Goal: Task Accomplishment & Management: Manage account settings

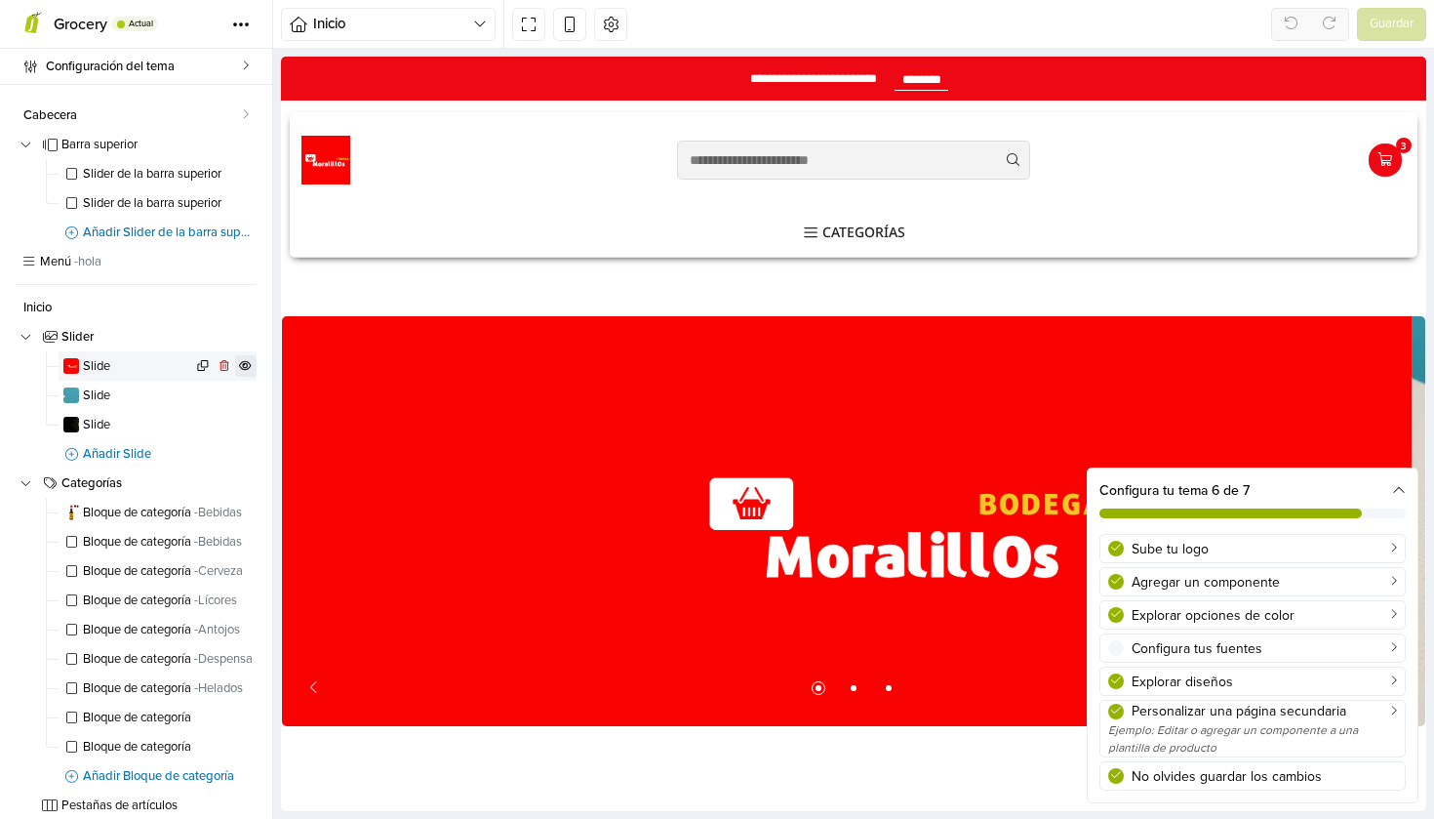
click at [239, 364] on icon at bounding box center [245, 365] width 13 height 10
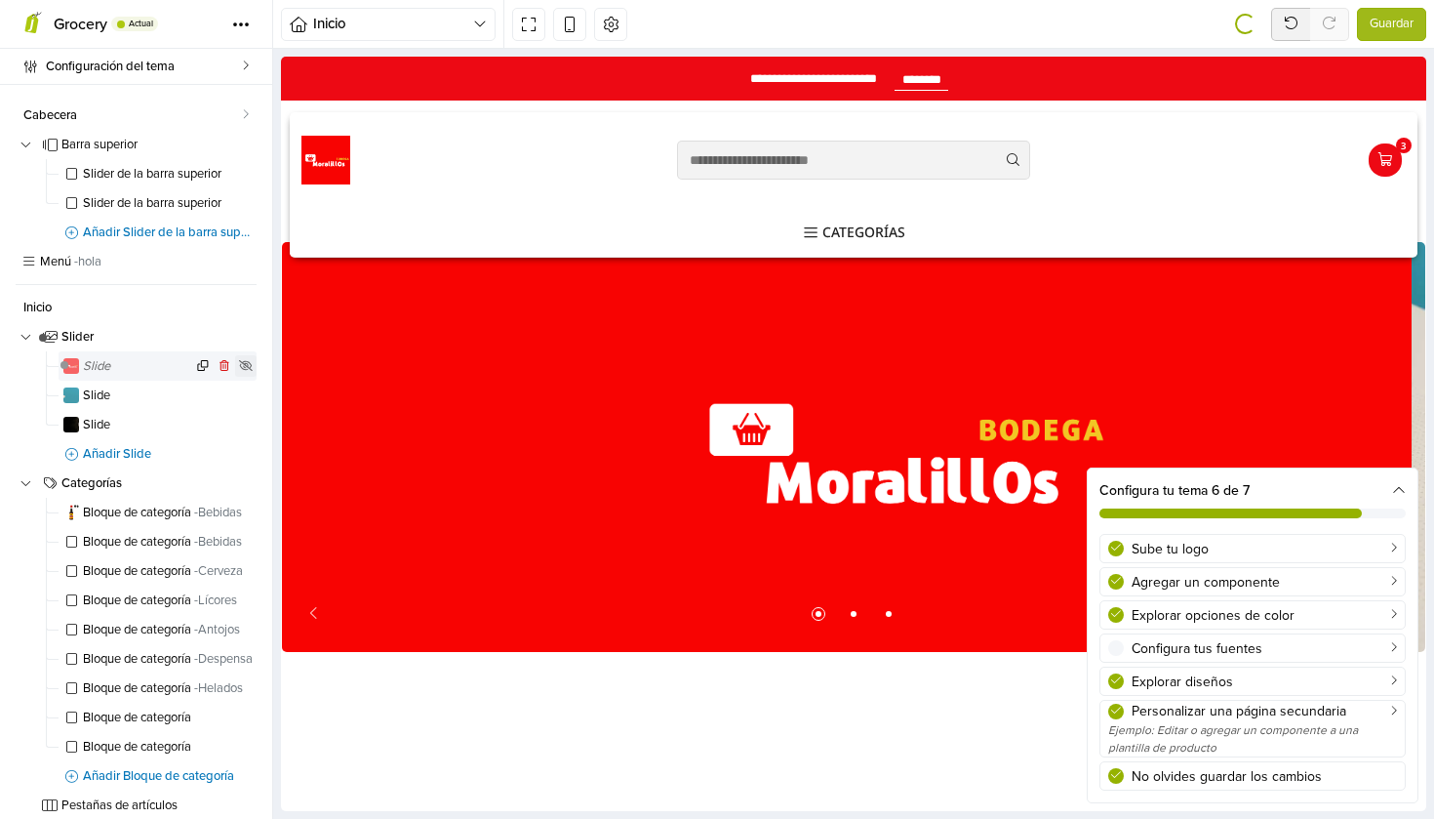
click at [239, 364] on icon at bounding box center [246, 366] width 15 height 12
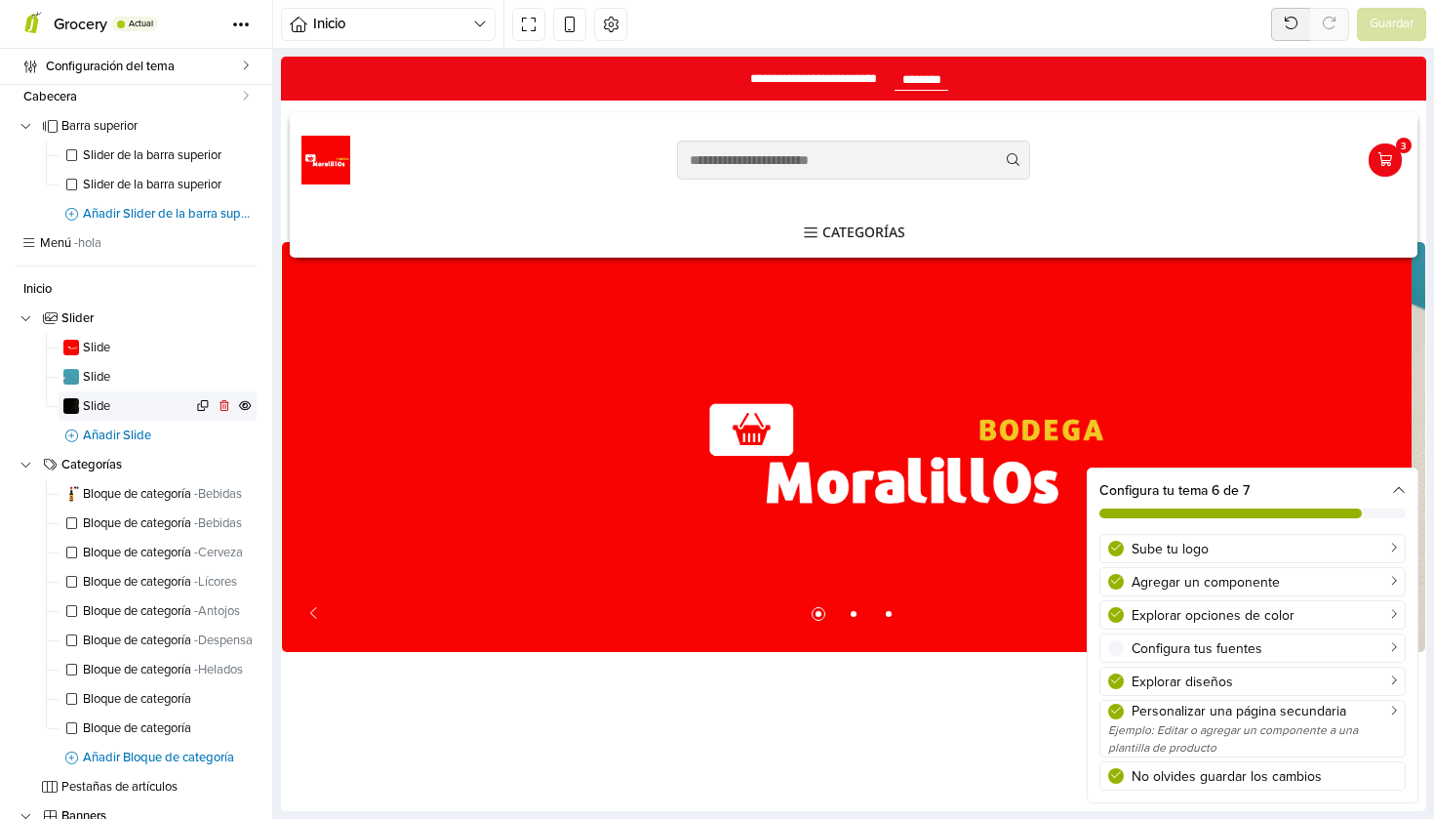
scroll to position [0, 0]
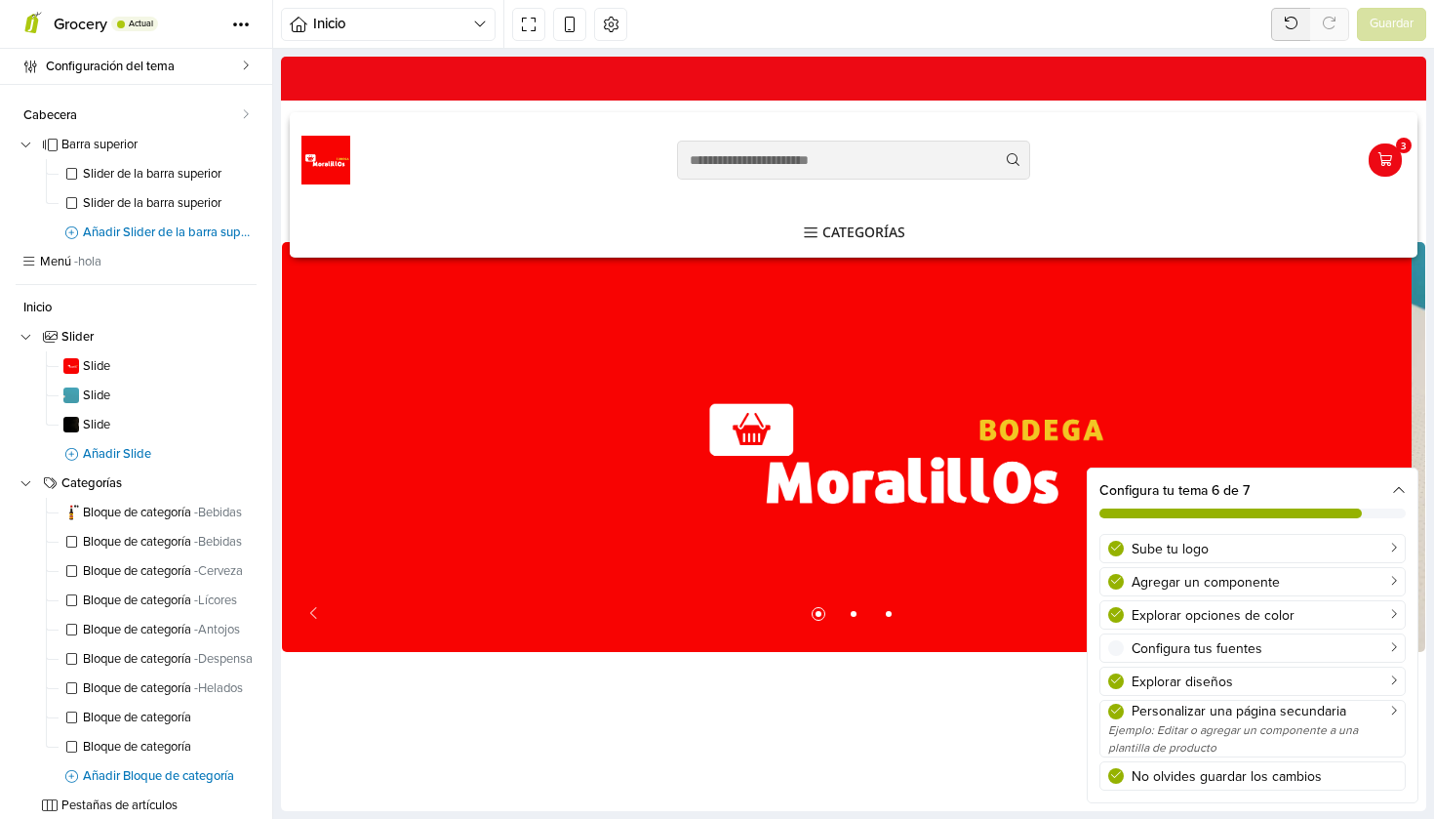
click at [1395, 492] on icon at bounding box center [1399, 491] width 14 height 14
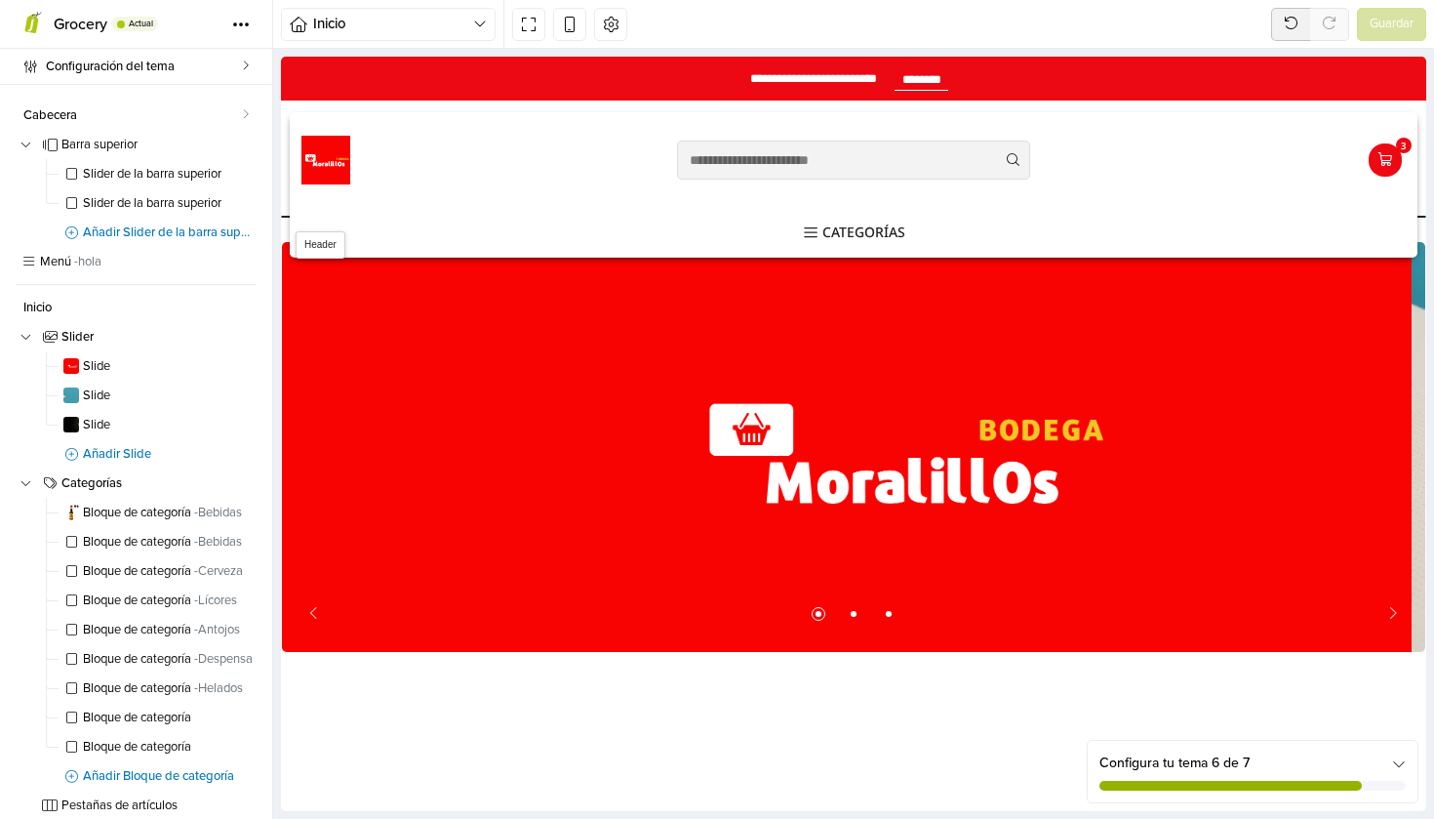
click at [327, 159] on img at bounding box center [326, 160] width 49 height 49
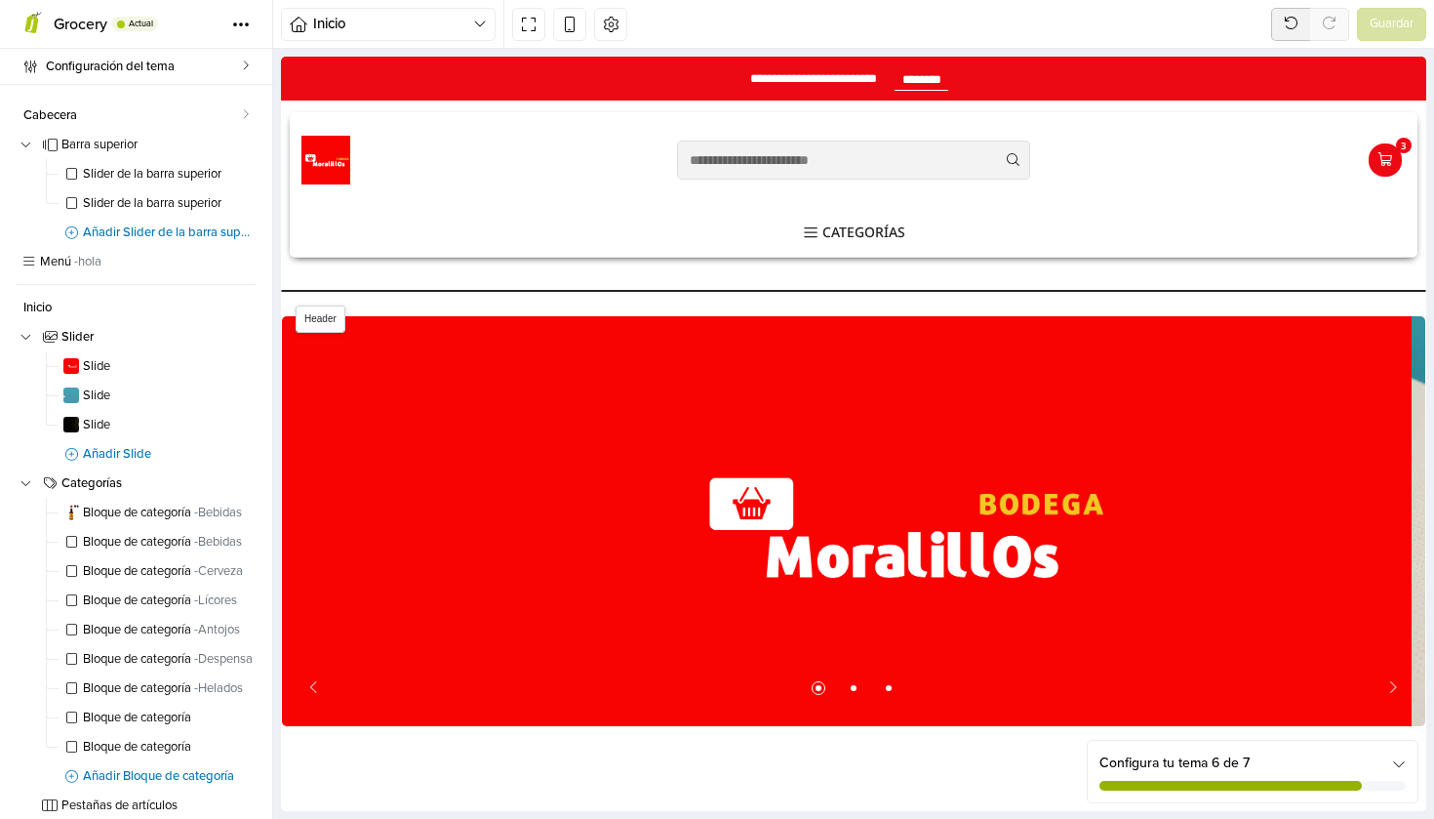
select select "**"
select select "******"
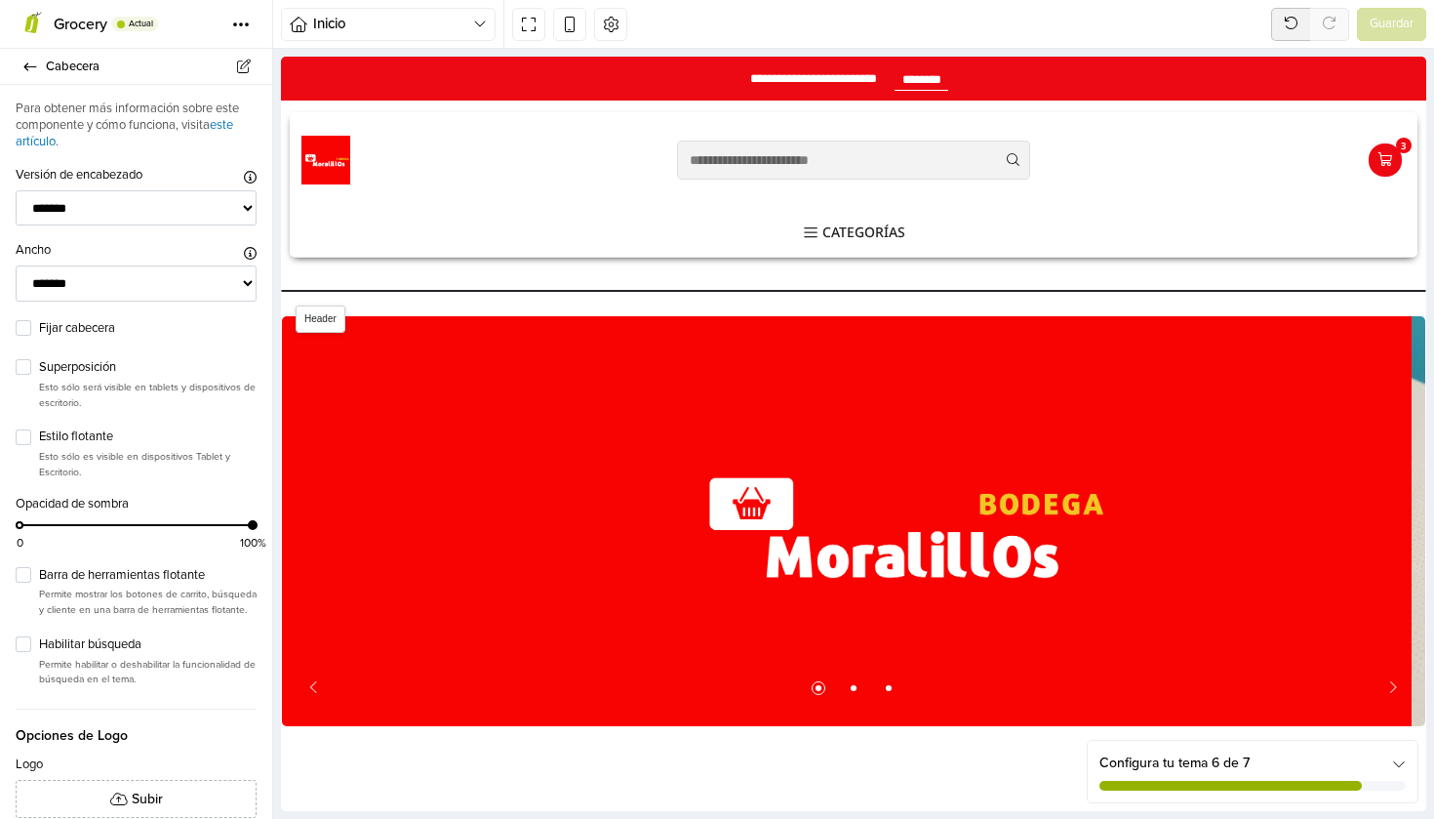
click at [352, 162] on div at bounding box center [478, 160] width 376 height 49
click at [326, 168] on img at bounding box center [326, 160] width 49 height 49
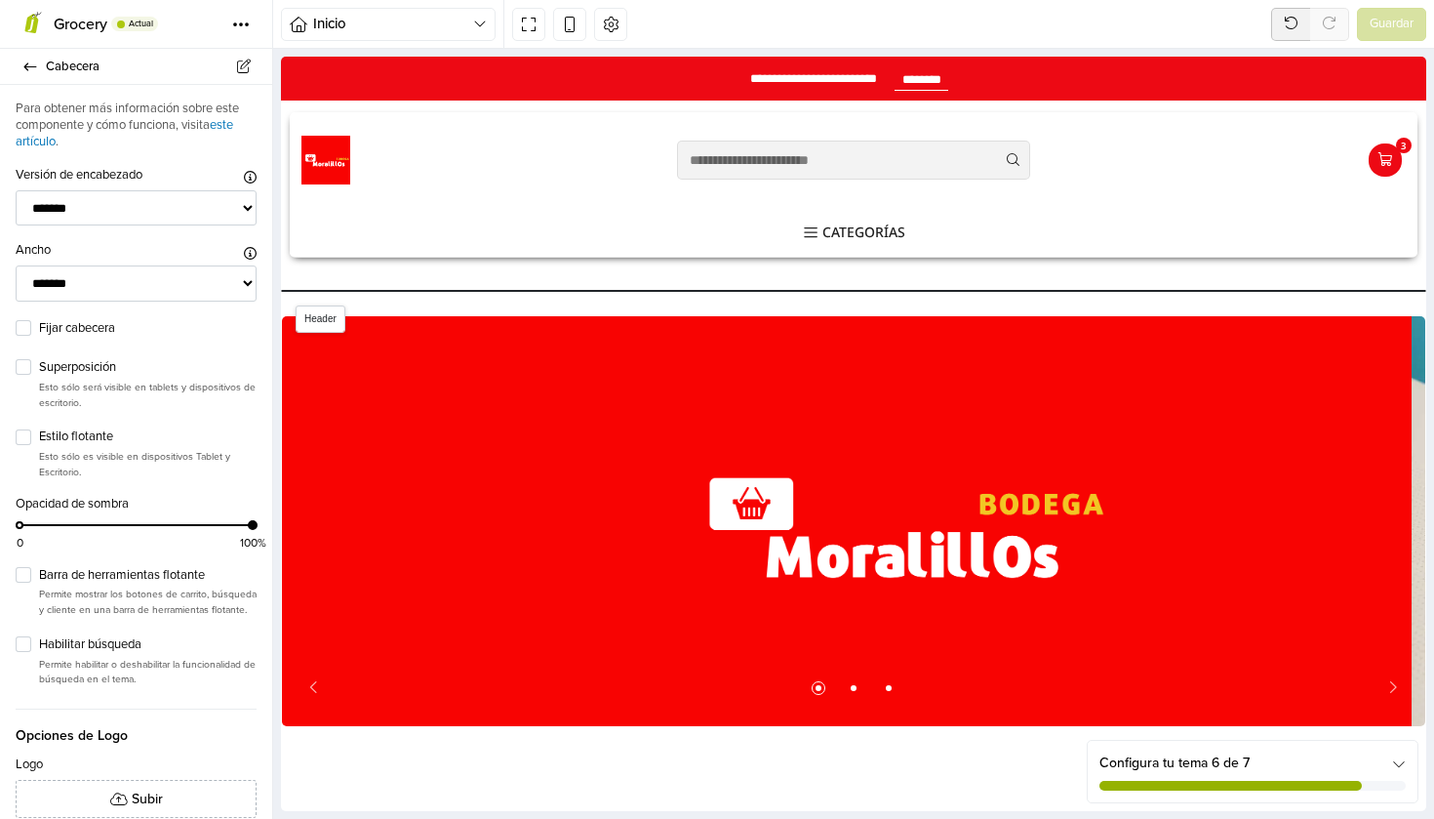
click at [575, 161] on div at bounding box center [478, 160] width 376 height 49
click at [570, 164] on div at bounding box center [478, 160] width 376 height 49
click at [498, 178] on div at bounding box center [478, 160] width 376 height 49
drag, startPoint x: 392, startPoint y: 176, endPoint x: 464, endPoint y: 127, distance: 87.1
click at [392, 175] on div at bounding box center [478, 160] width 376 height 49
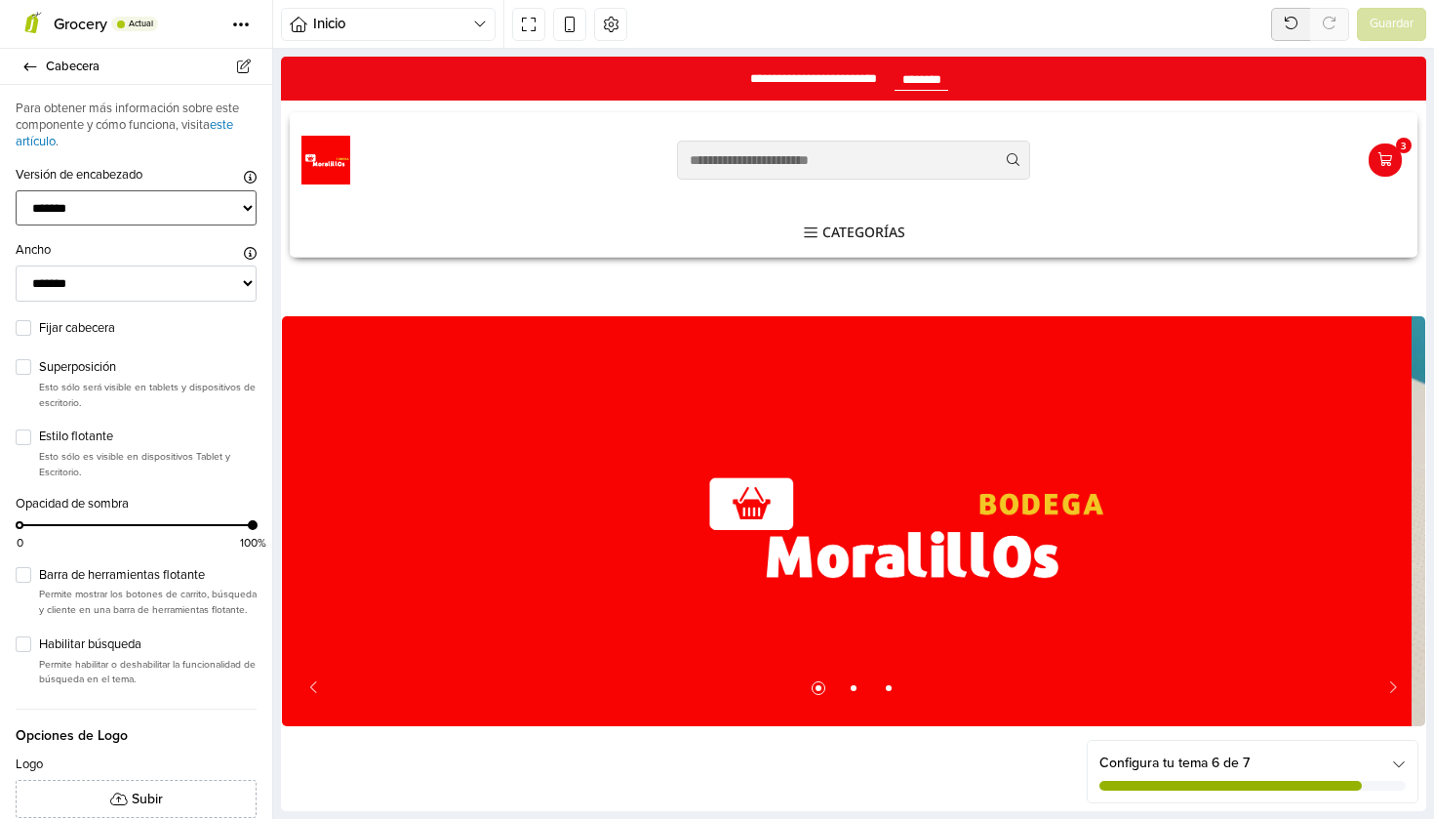
select select "**"
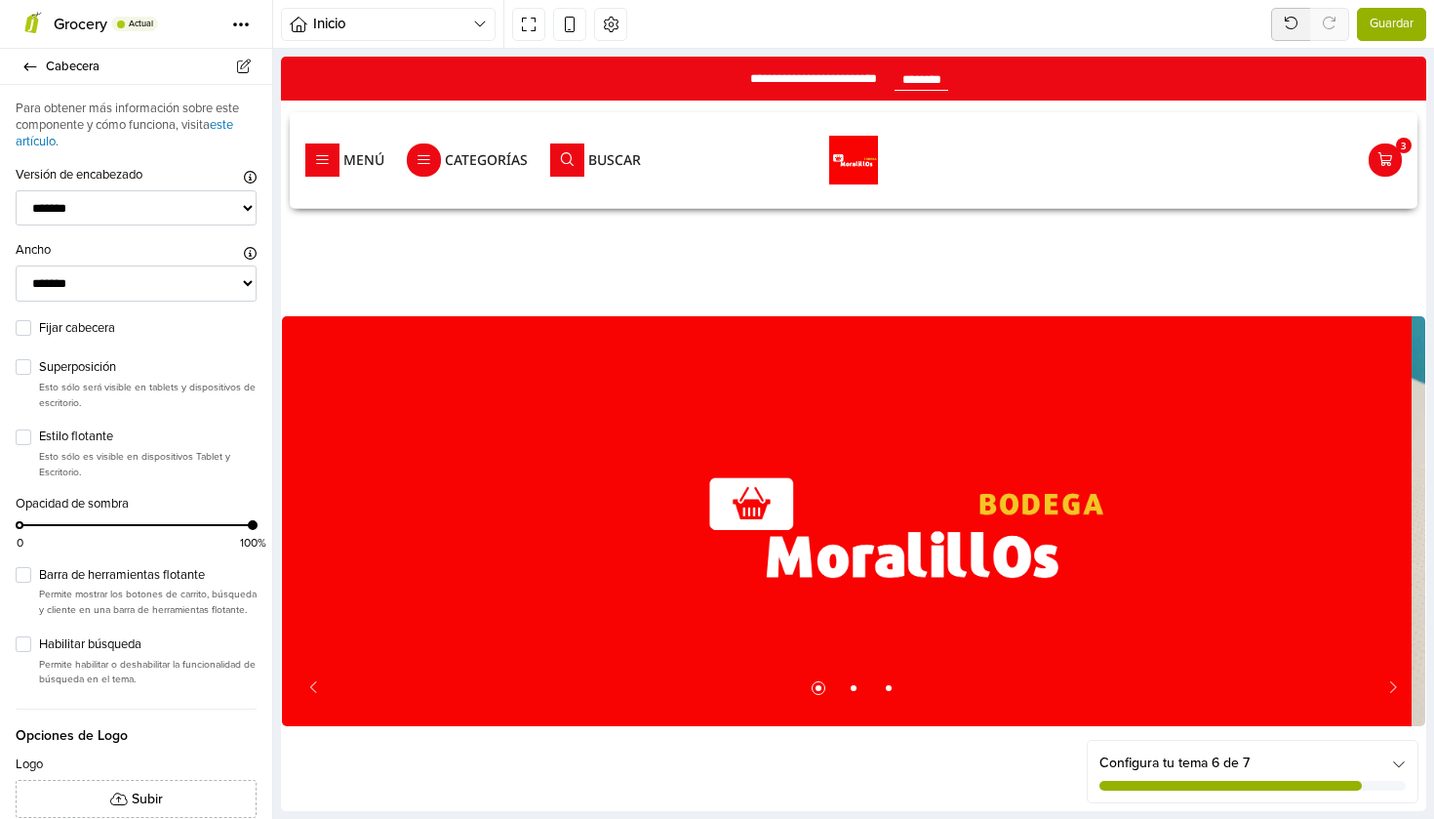
click at [1383, 22] on span "Guardar" at bounding box center [1392, 25] width 44 height 20
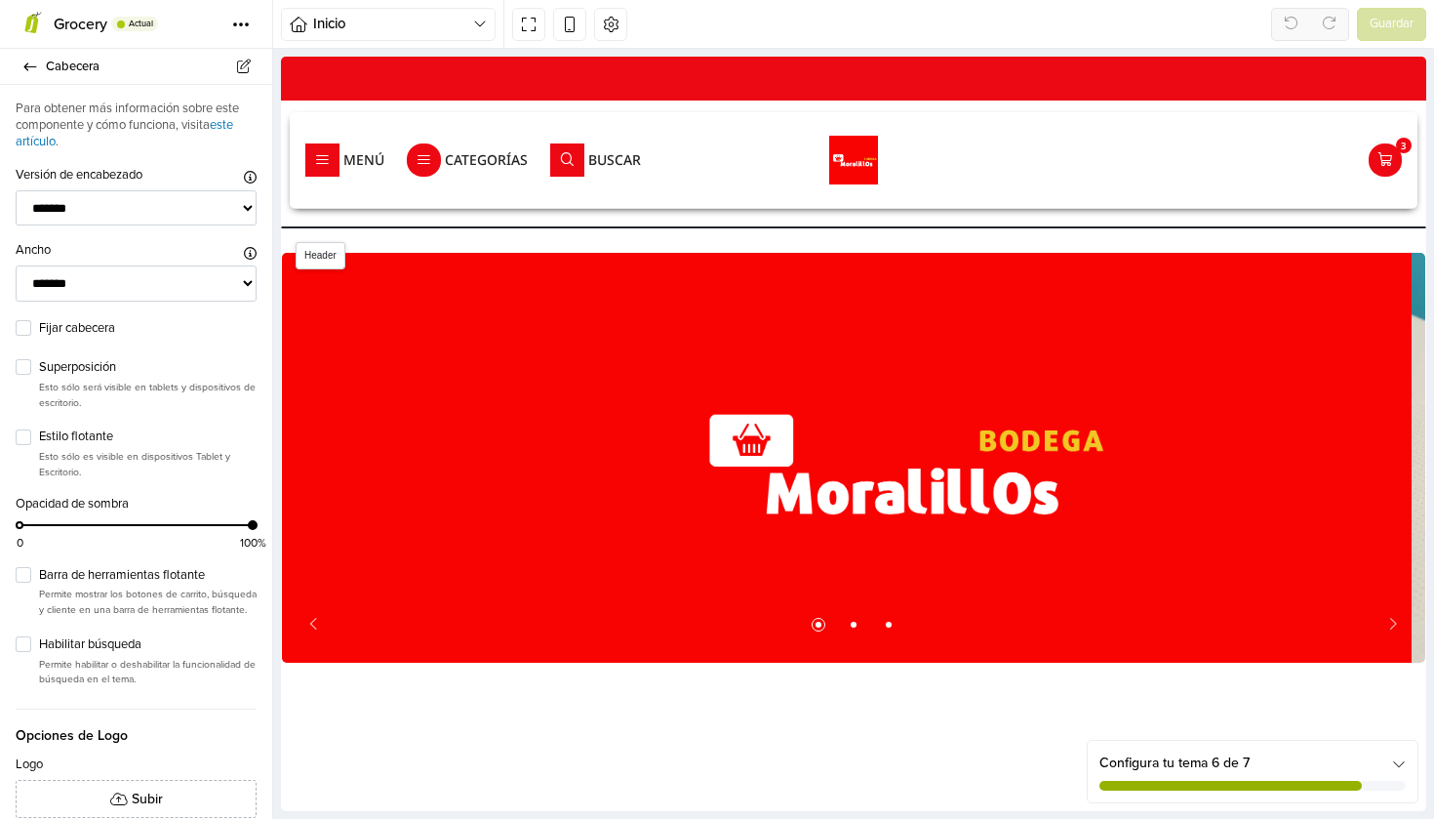
click at [405, 191] on div "Menú Categorías [GEOGRAPHIC_DATA] 3" at bounding box center [854, 160] width 1128 height 96
click at [749, 116] on div "Menú Categorías [GEOGRAPHIC_DATA] 3" at bounding box center [854, 160] width 1128 height 96
click at [670, 170] on div at bounding box center [854, 160] width 376 height 49
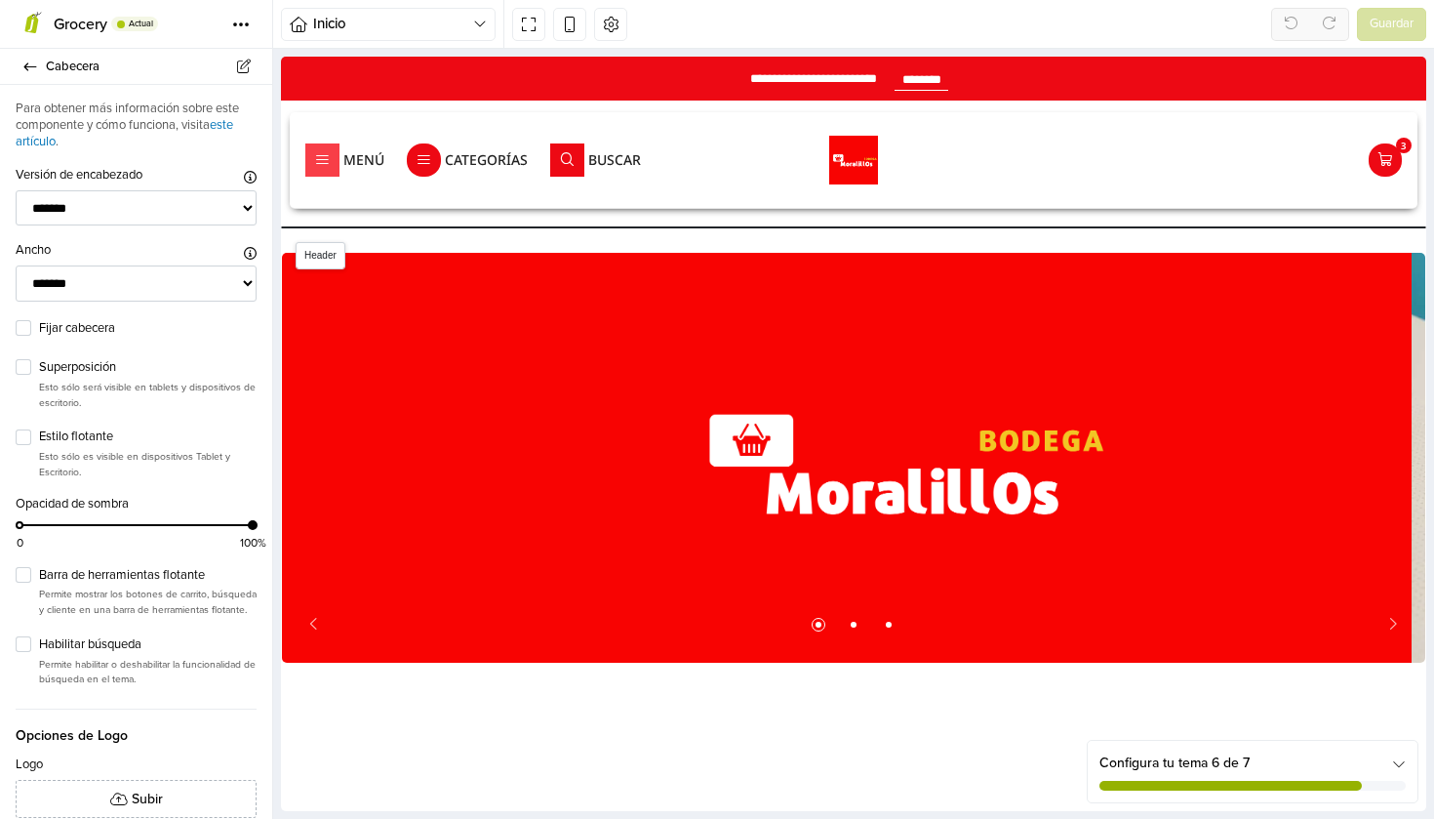
click at [344, 162] on div "Menú" at bounding box center [363, 160] width 41 height 14
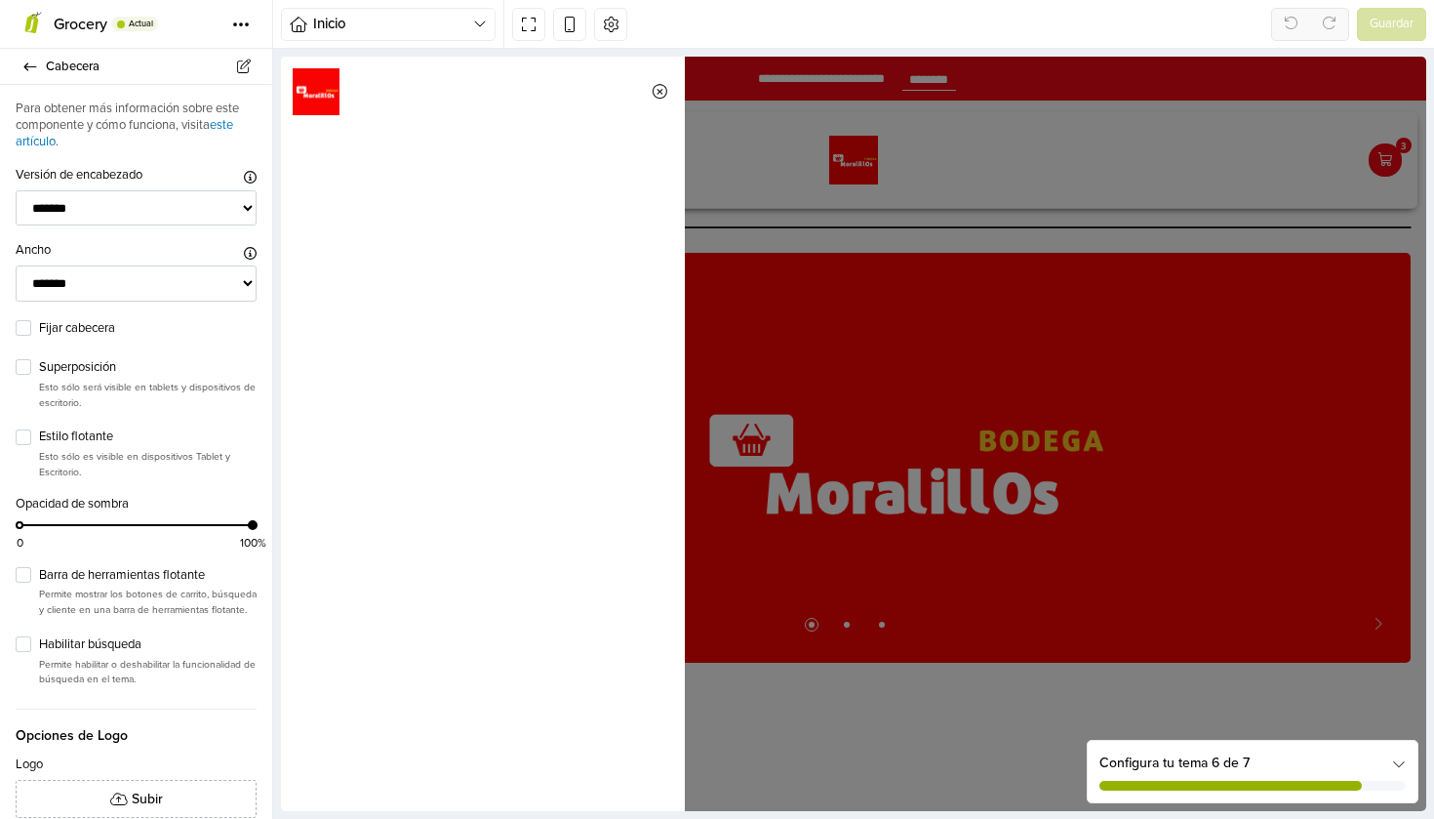
click at [652, 89] on icon "Cerrar" at bounding box center [660, 92] width 19 height 18
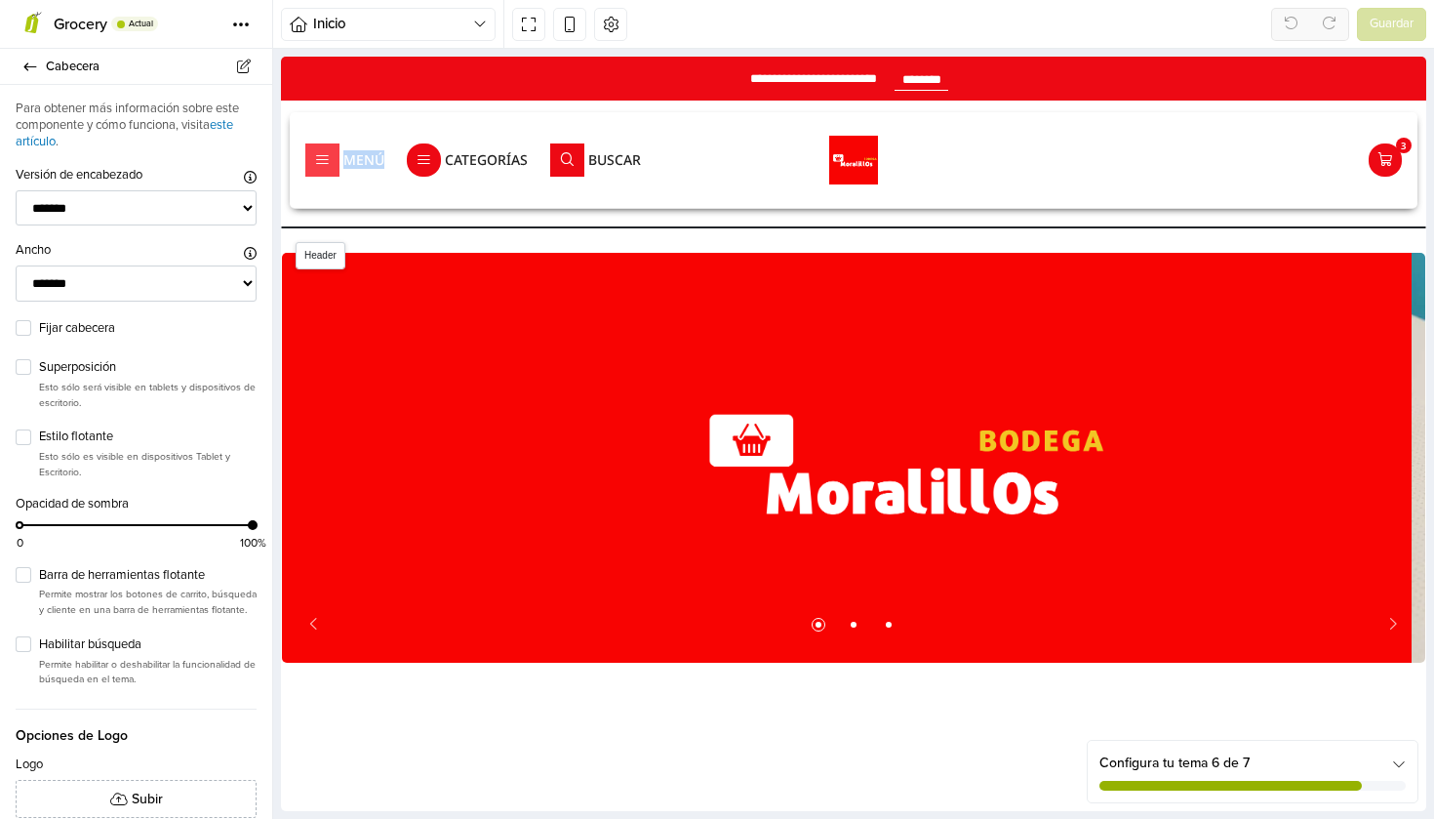
click at [336, 162] on span "Menú" at bounding box center [322, 159] width 34 height 33
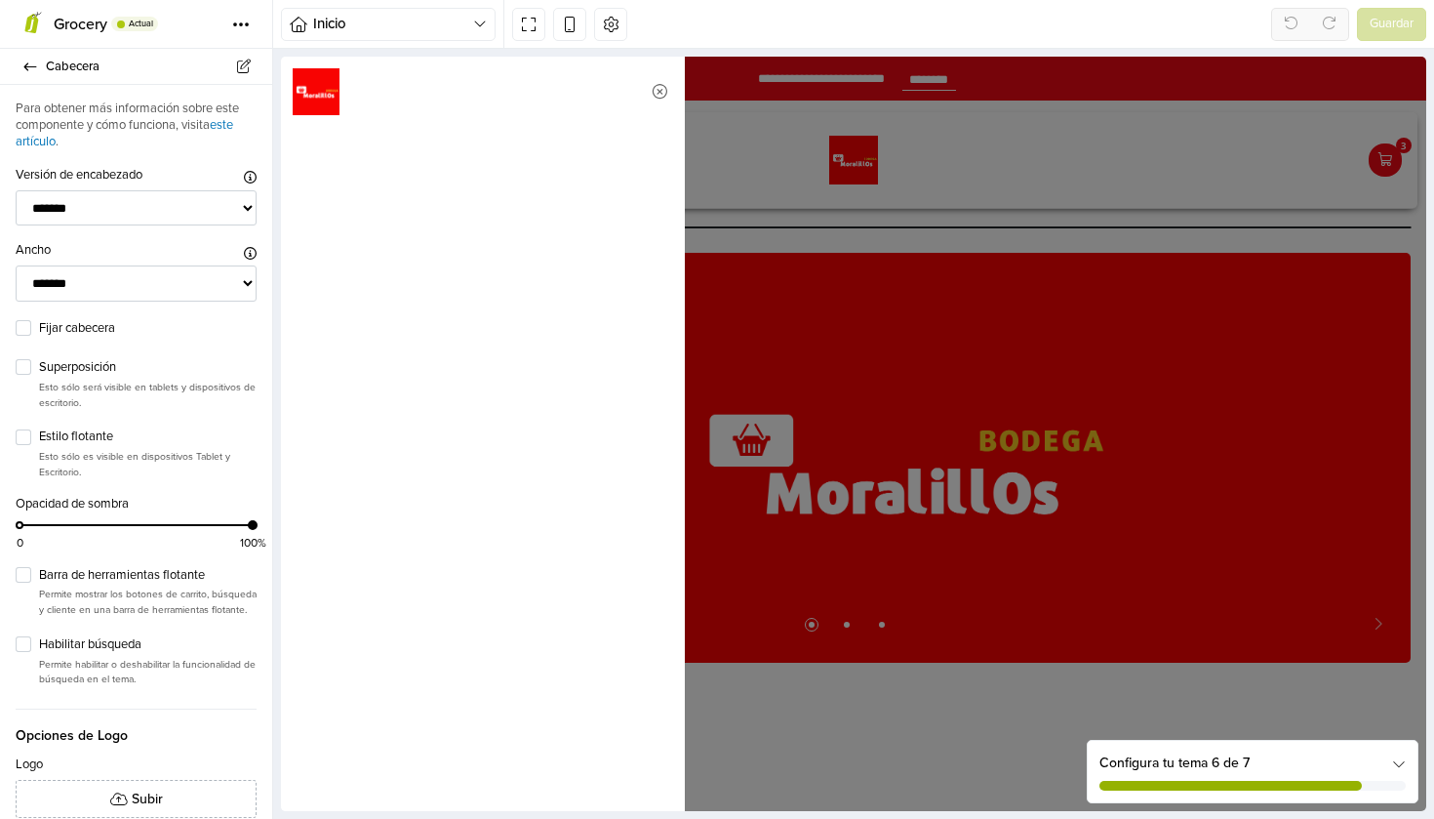
click at [327, 88] on img at bounding box center [316, 91] width 47 height 47
click at [655, 96] on icon "Cerrar" at bounding box center [660, 92] width 19 height 18
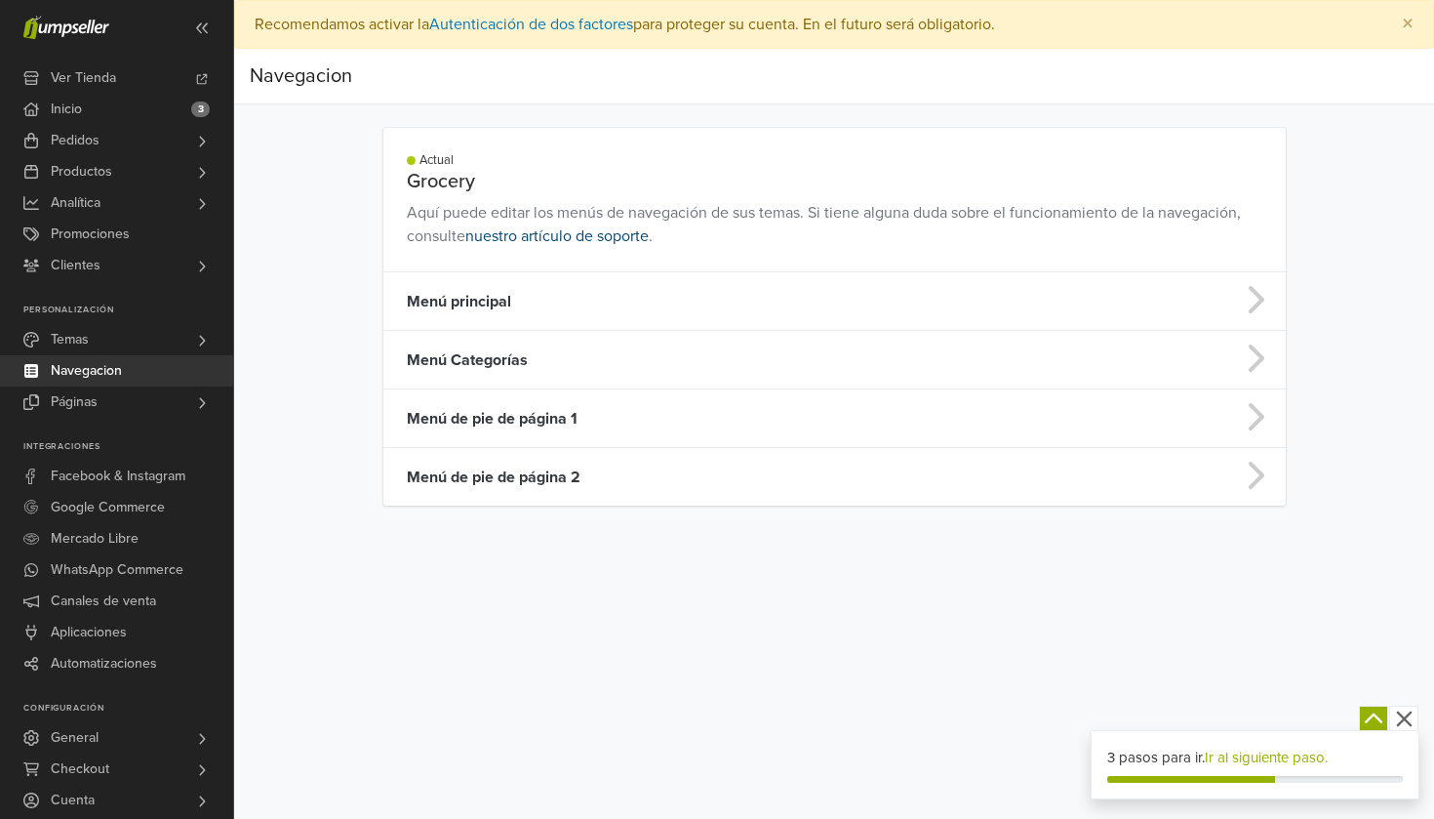
click at [600, 228] on link "nuestro artículo de soporte" at bounding box center [556, 236] width 183 height 20
click at [478, 317] on td "Menú principal" at bounding box center [735, 301] width 704 height 59
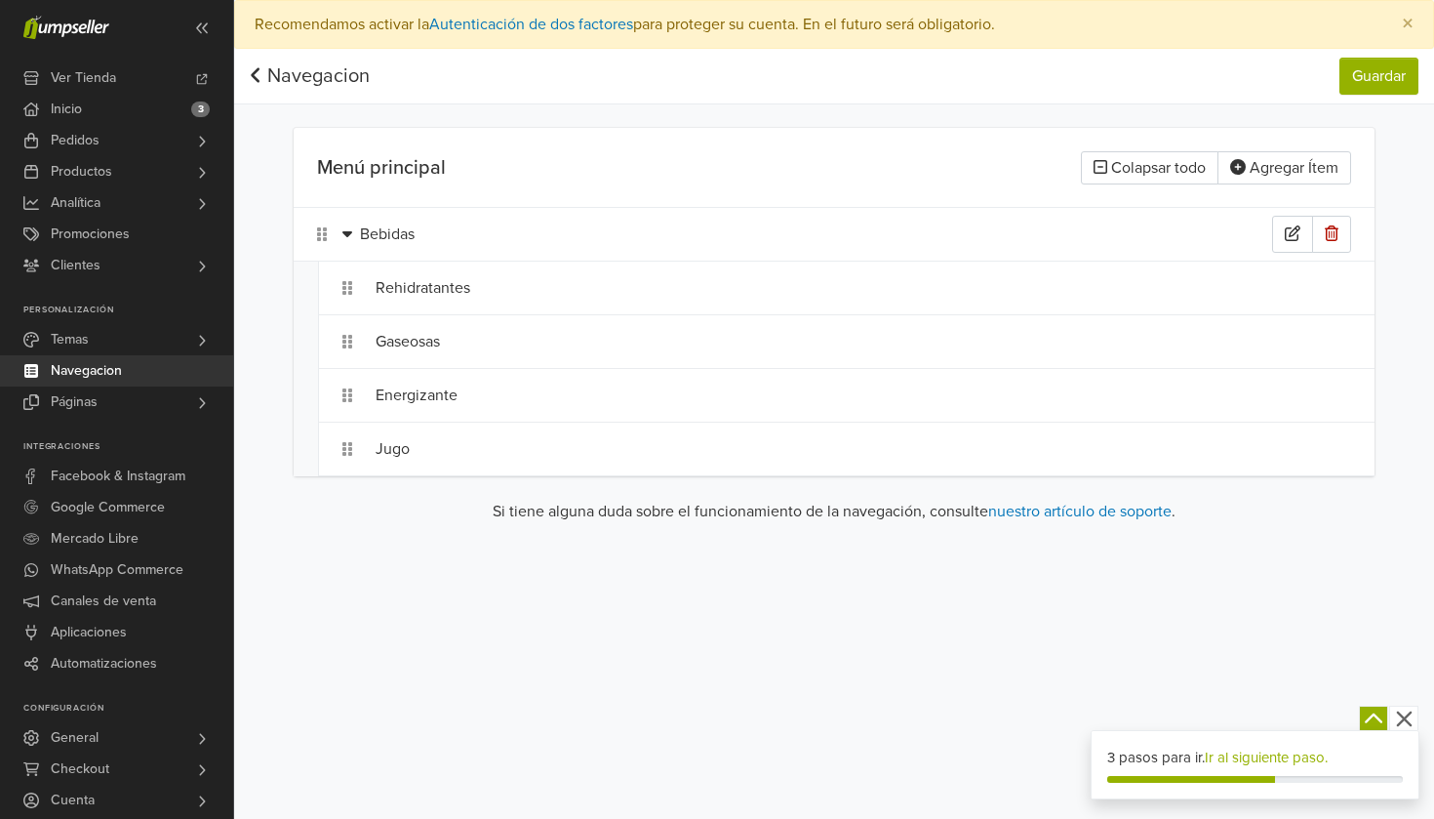
click at [363, 242] on div "Bebidas" at bounding box center [816, 234] width 912 height 37
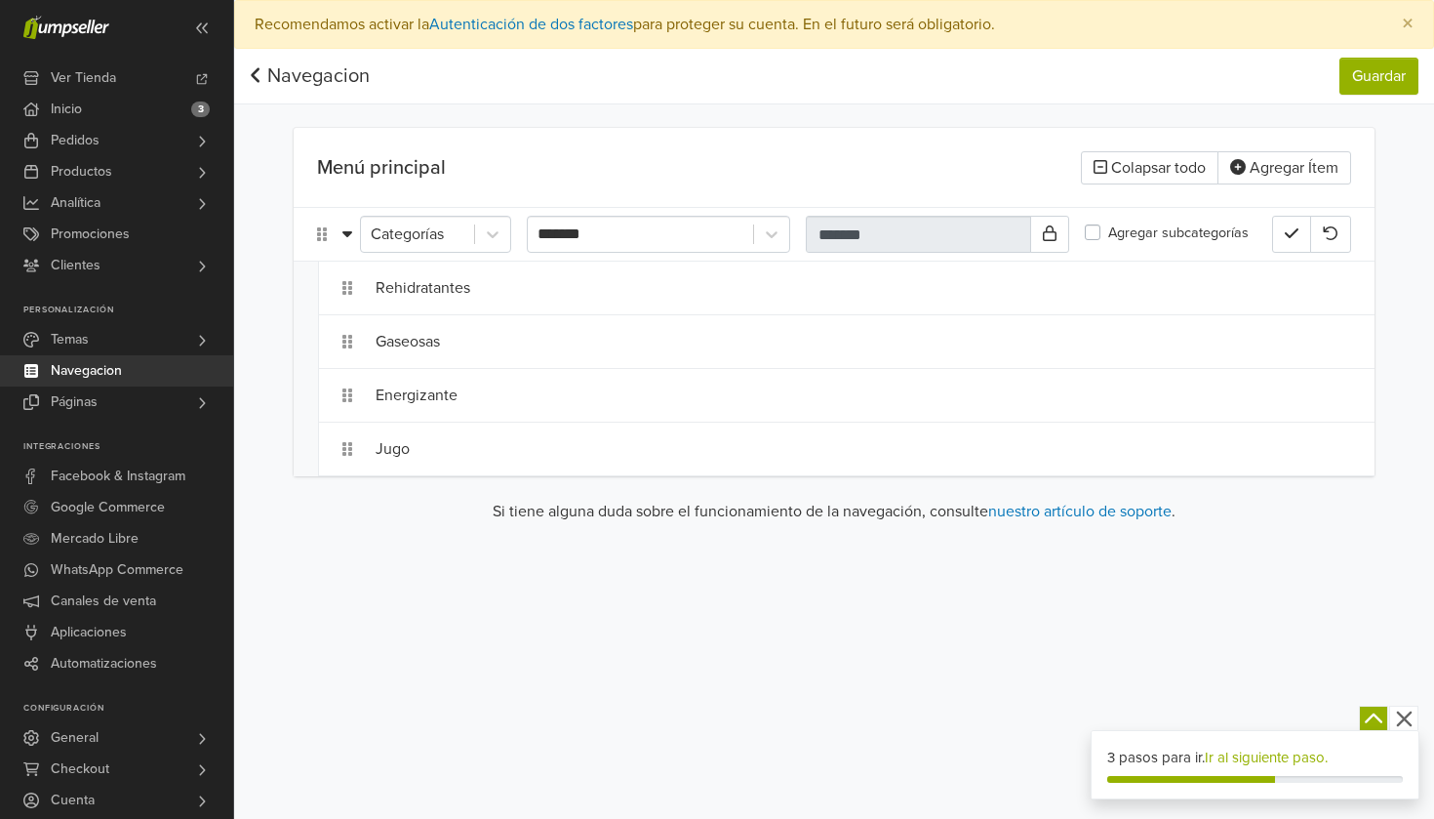
click at [267, 206] on div "Navegacion Guardar Navegacion Guardar Menú principal Colapsar todo Agregar Ítem…" at bounding box center [834, 294] width 1200 height 490
drag, startPoint x: 572, startPoint y: 643, endPoint x: 747, endPoint y: 186, distance: 489.3
click at [572, 642] on div "Preferencias Suscripción Salir × Recomendamos activar la Autenticación de dos f…" at bounding box center [834, 409] width 1200 height 819
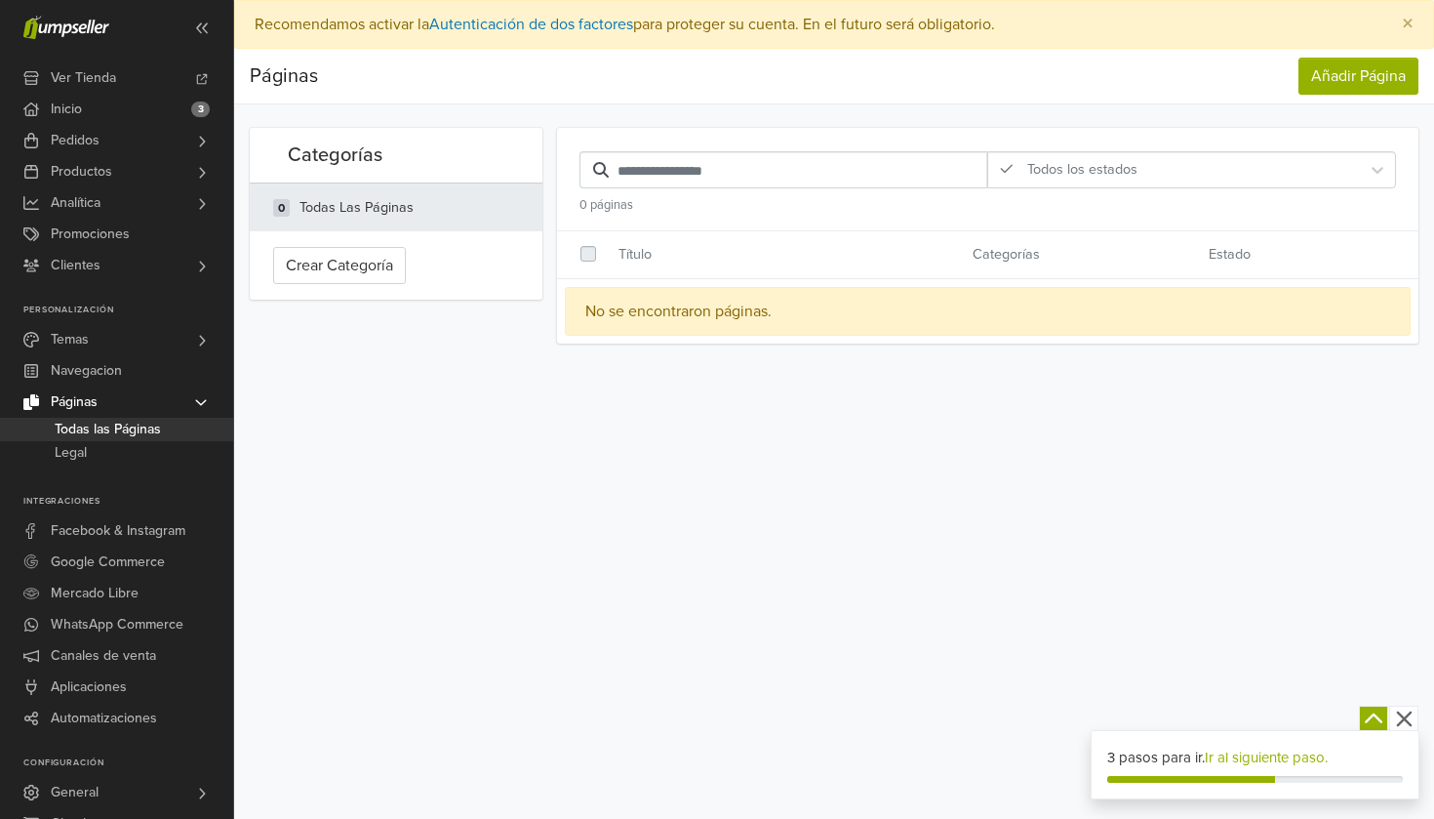
click at [181, 400] on link "Páginas" at bounding box center [116, 401] width 233 height 31
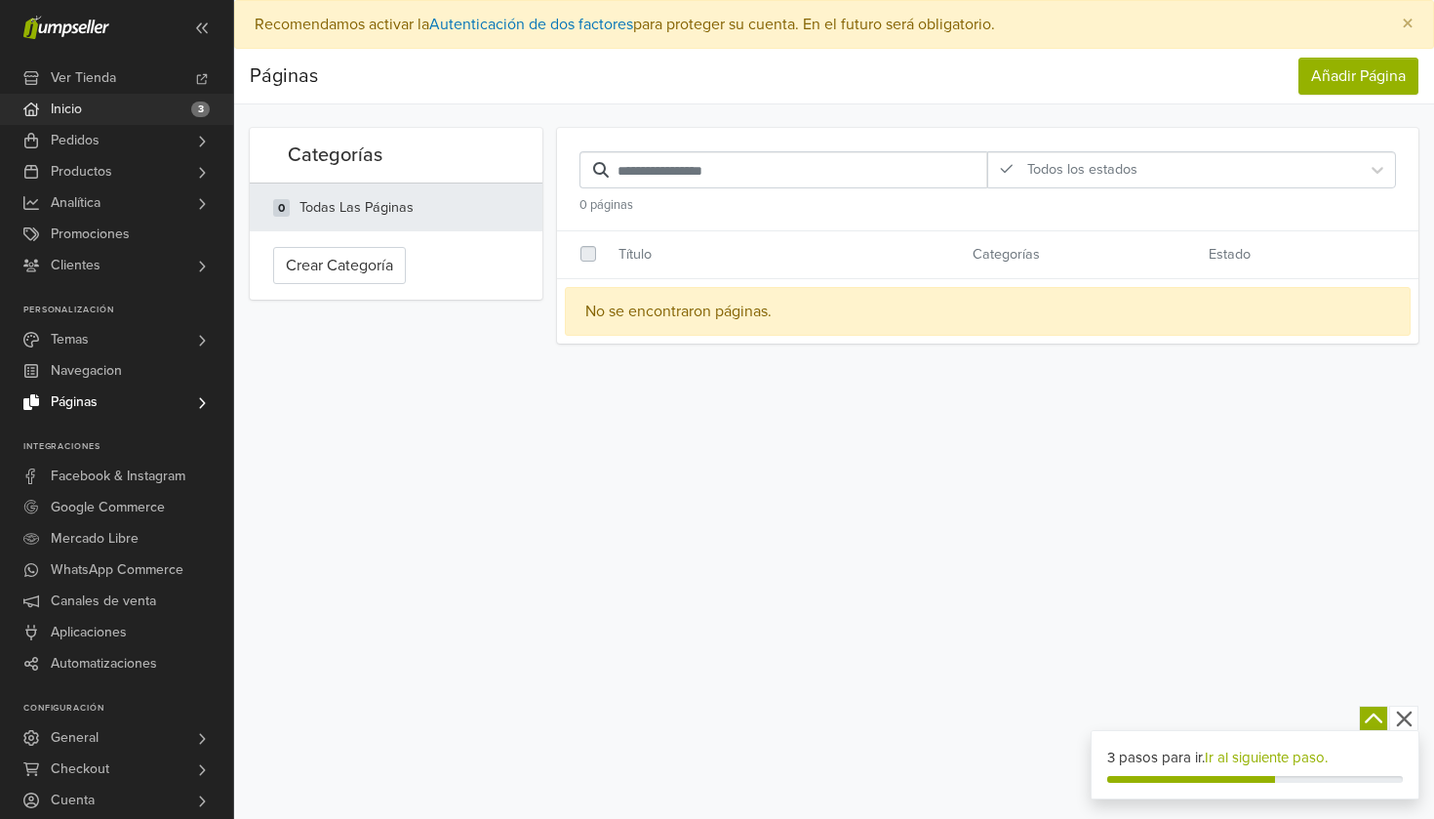
click at [141, 95] on link "Inicio 3" at bounding box center [116, 109] width 233 height 31
